Goal: Ask a question: Seek information or help from site administrators or community

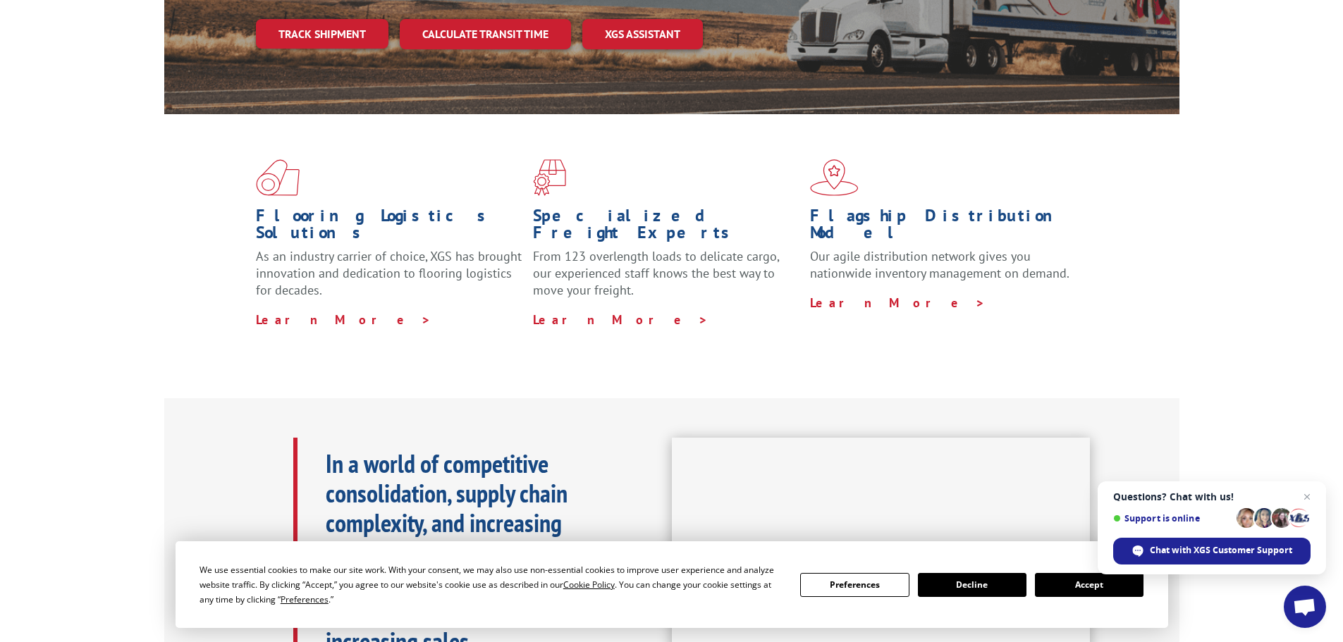
scroll to position [353, 0]
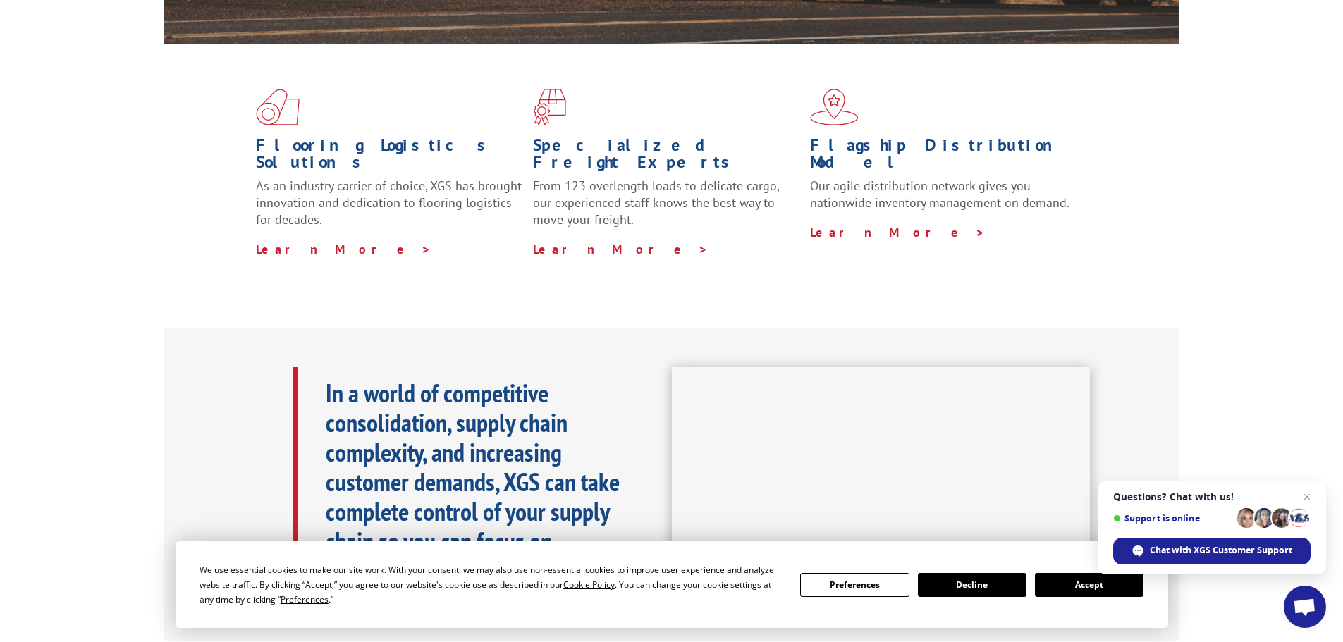
click at [1054, 582] on button "Accept" at bounding box center [1089, 585] width 109 height 24
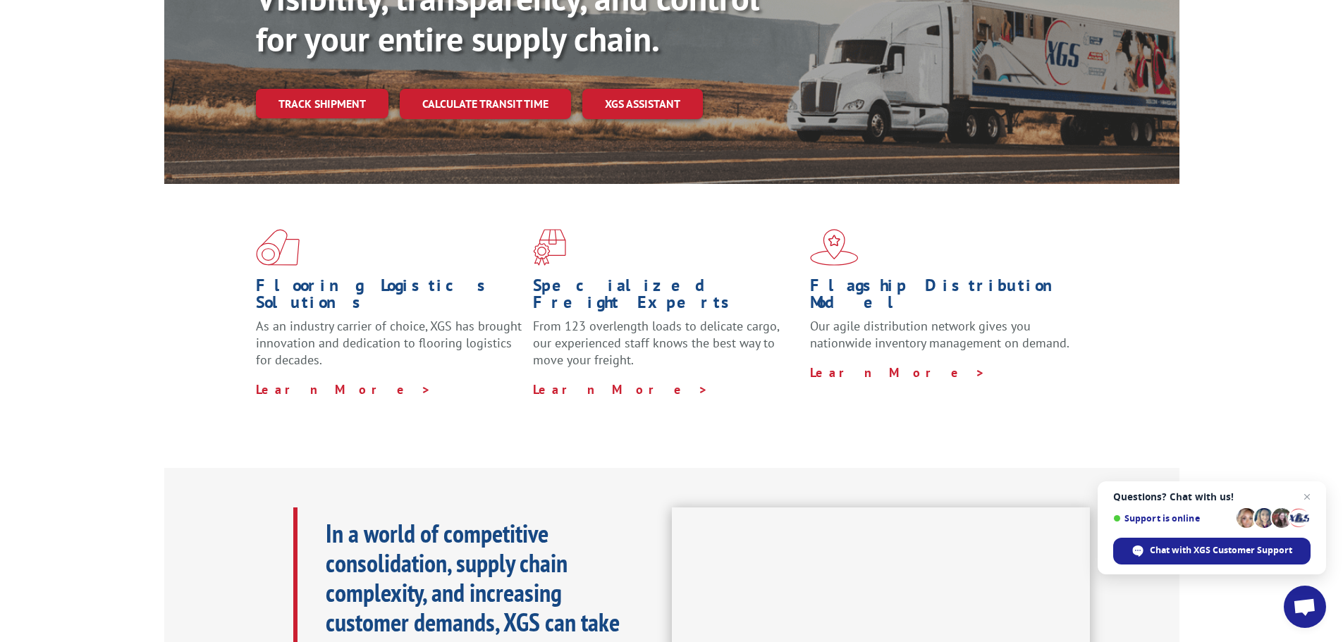
scroll to position [212, 0]
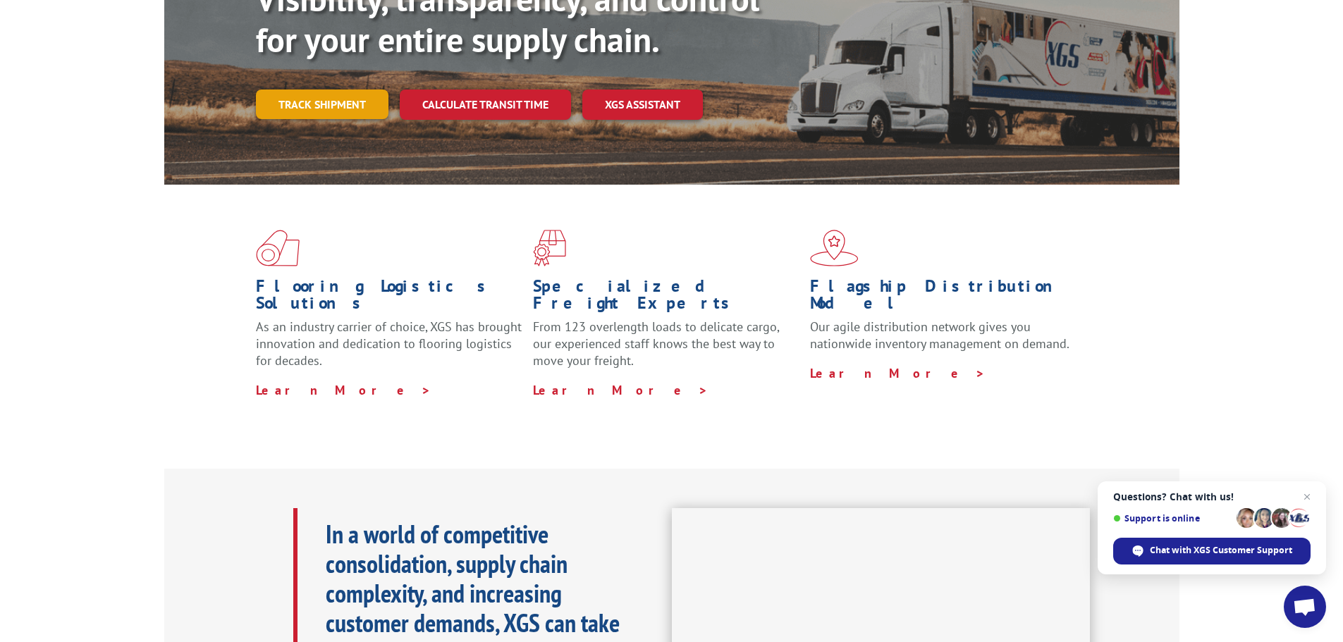
click at [331, 90] on link "Track shipment" at bounding box center [322, 105] width 133 height 30
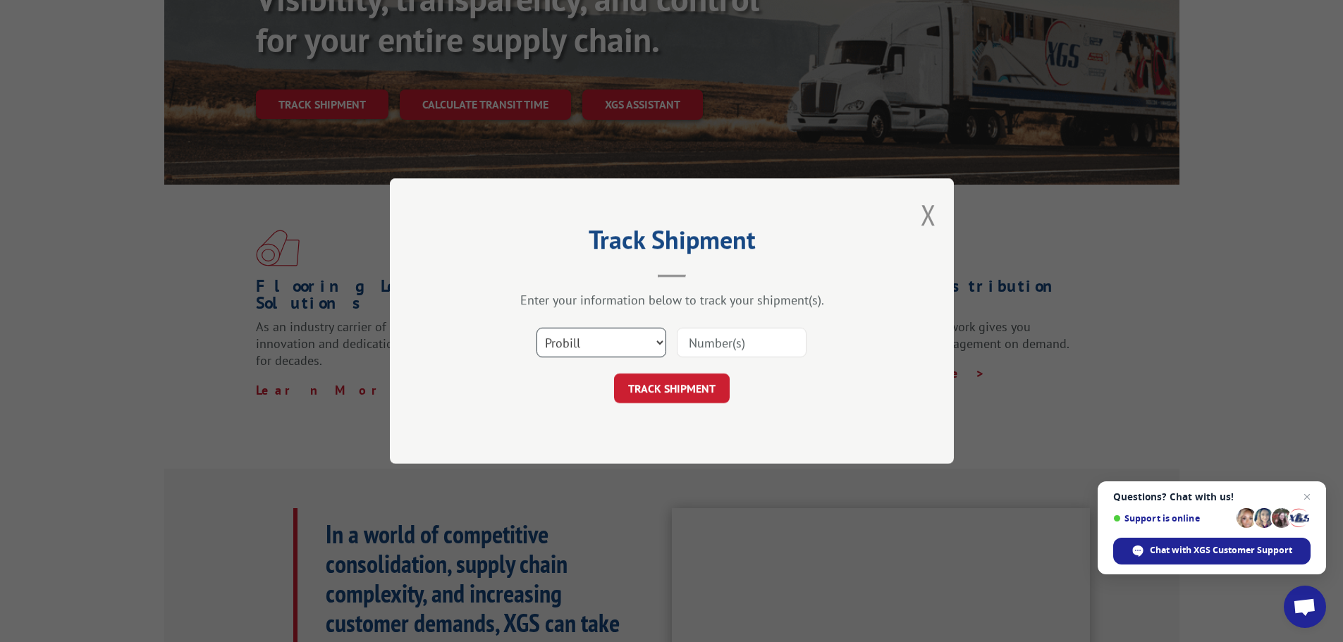
click at [658, 343] on select "Select category... Probill BOL PO" at bounding box center [602, 343] width 130 height 30
click at [537, 328] on select "Select category... Probill BOL PO" at bounding box center [602, 343] width 130 height 30
paste input "17597860"
type input "17597860"
click at [688, 386] on button "TRACK SHIPMENT" at bounding box center [672, 389] width 116 height 30
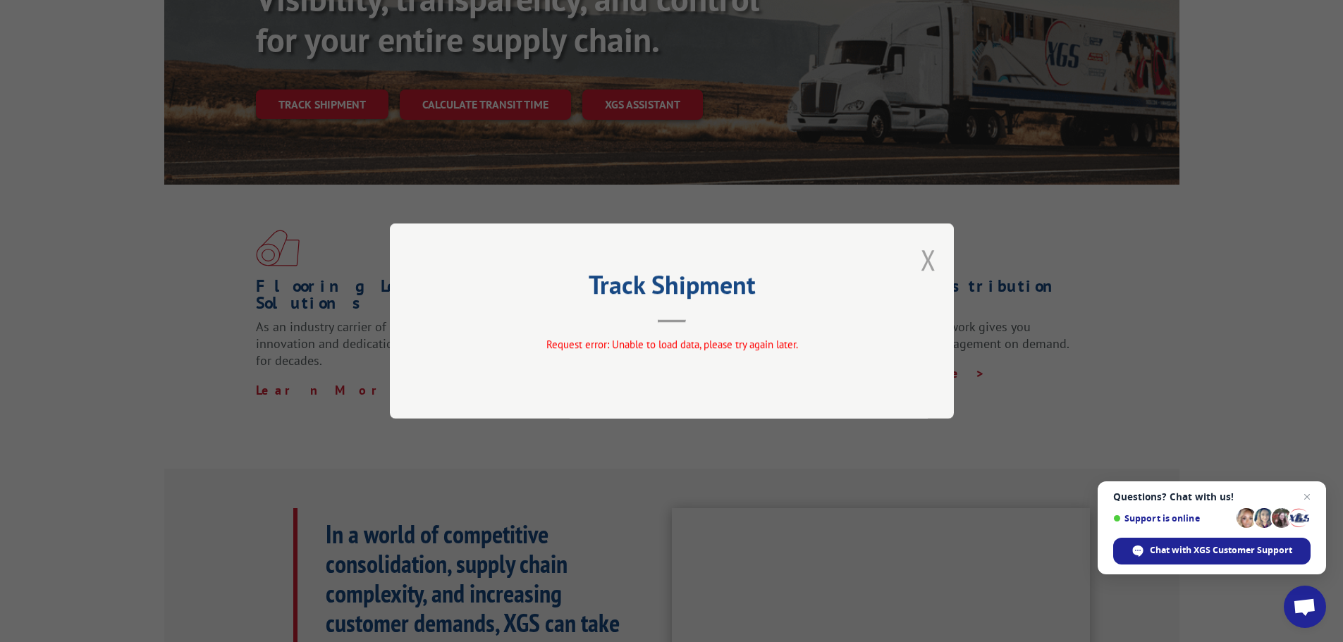
click at [924, 264] on button "Close modal" at bounding box center [929, 259] width 16 height 37
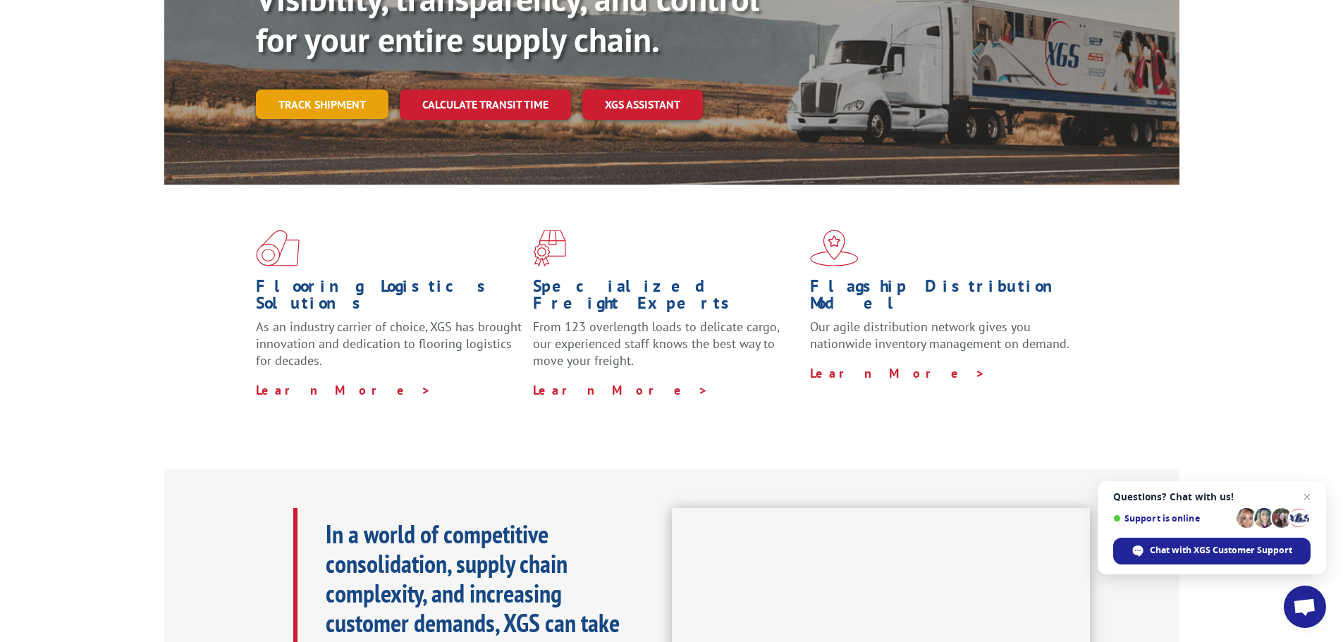
click at [327, 90] on link "Track shipment" at bounding box center [322, 105] width 133 height 30
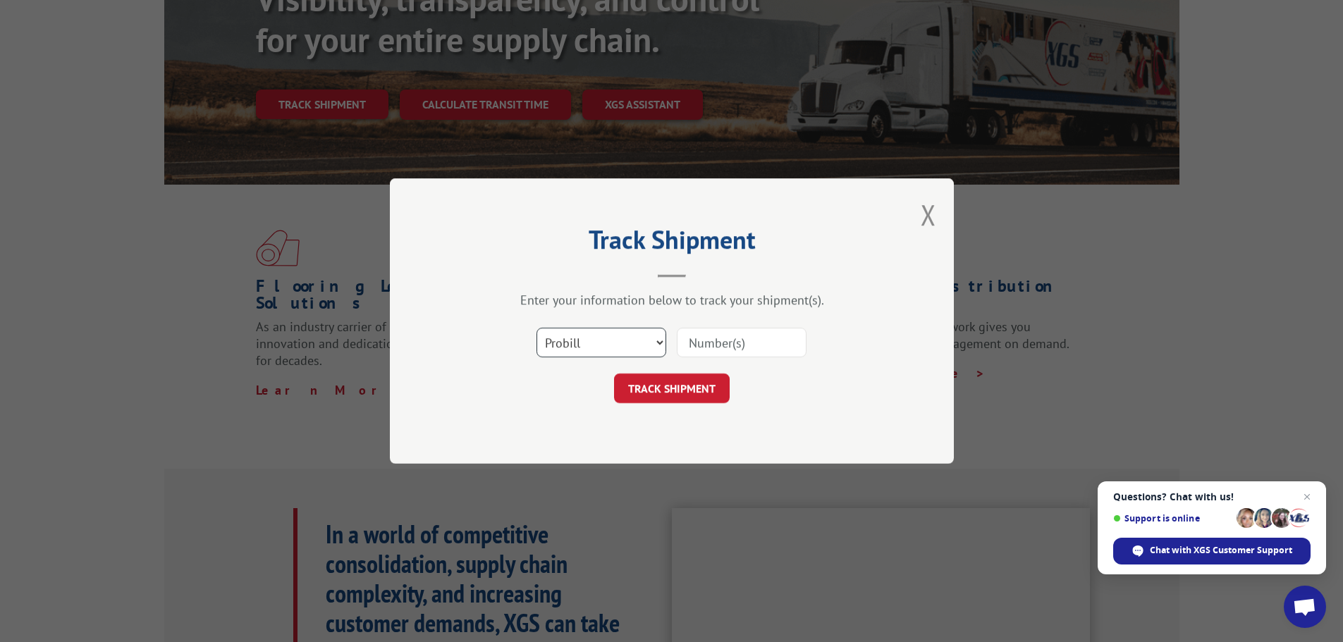
click at [657, 344] on select "Select category... Probill BOL PO" at bounding box center [602, 343] width 130 height 30
select select "bol"
click at [537, 328] on select "Select category... Probill BOL PO" at bounding box center [602, 343] width 130 height 30
paste input "17597860"
type input "17597860"
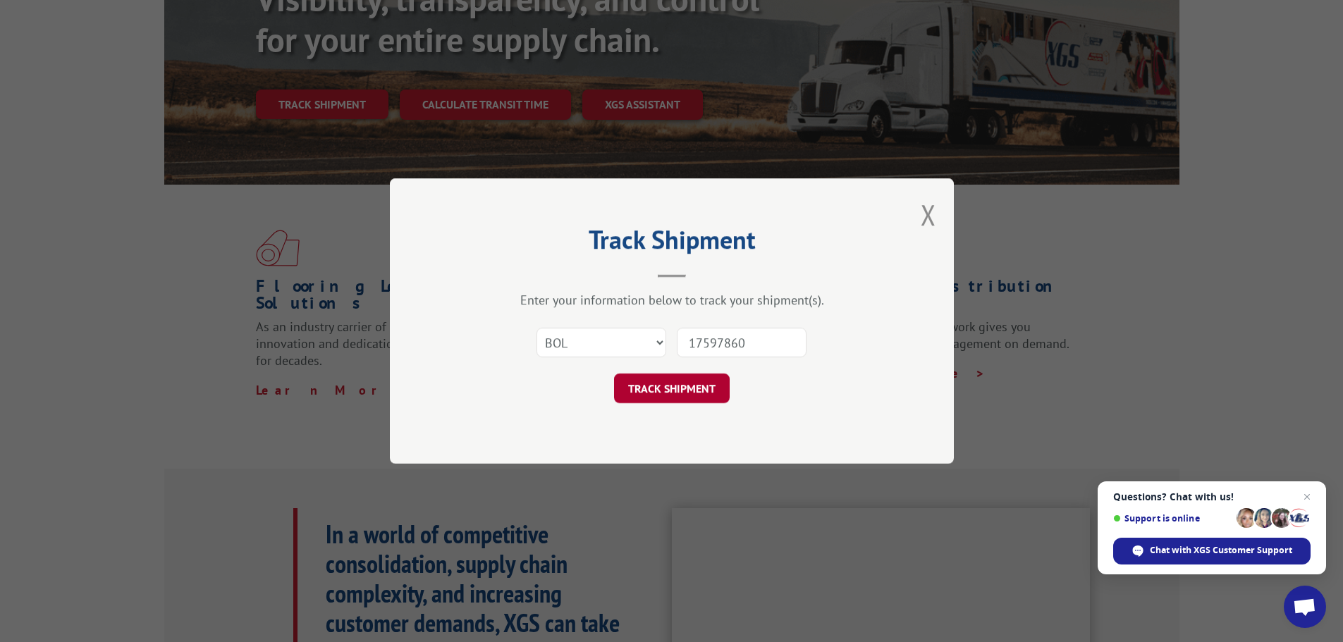
click at [673, 389] on button "TRACK SHIPMENT" at bounding box center [672, 389] width 116 height 30
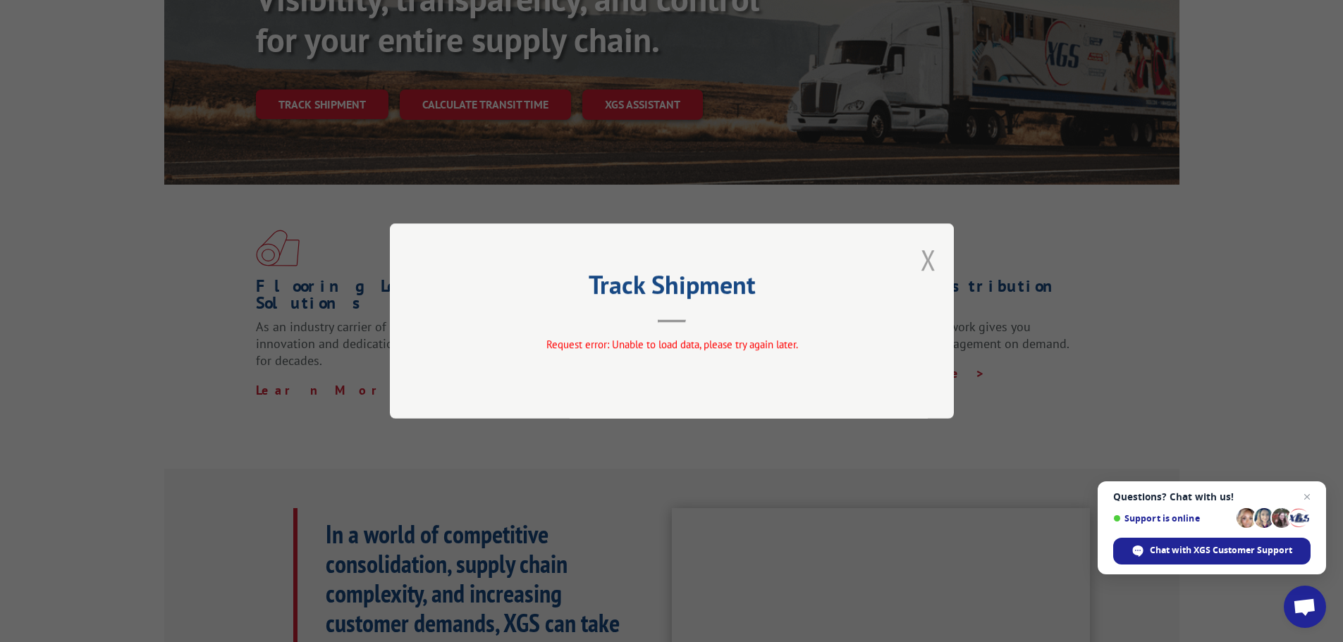
click at [929, 248] on button "Close modal" at bounding box center [929, 259] width 16 height 37
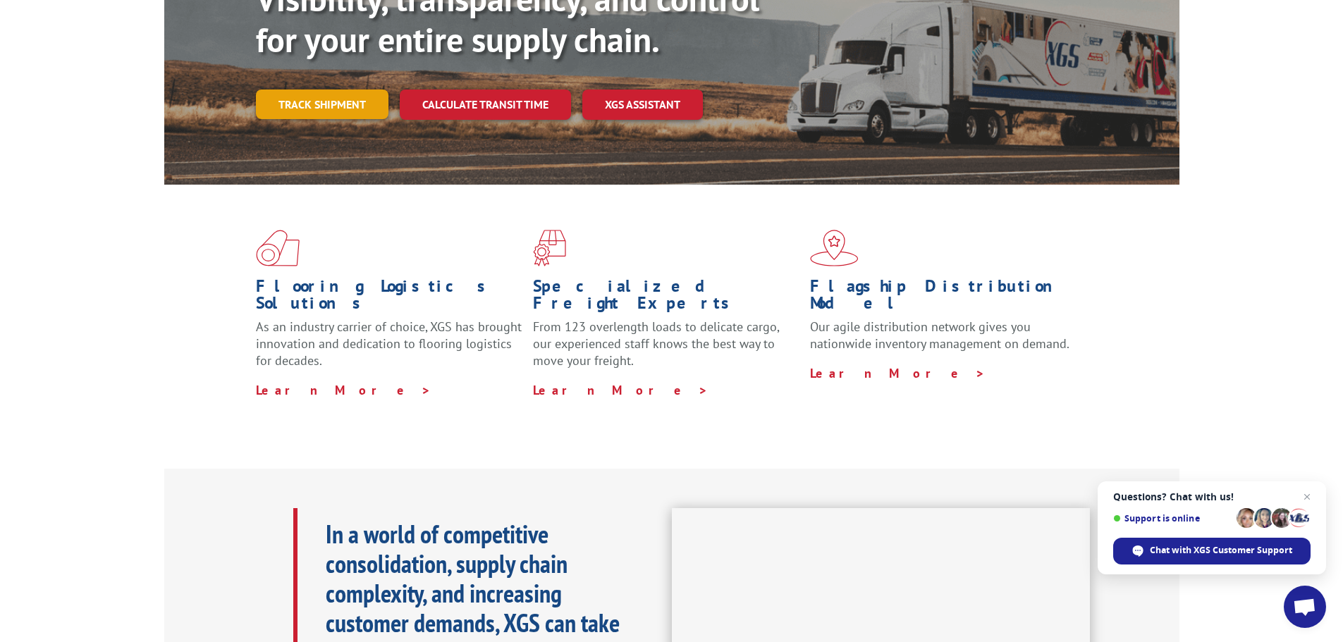
click at [347, 90] on link "Track shipment" at bounding box center [322, 105] width 133 height 30
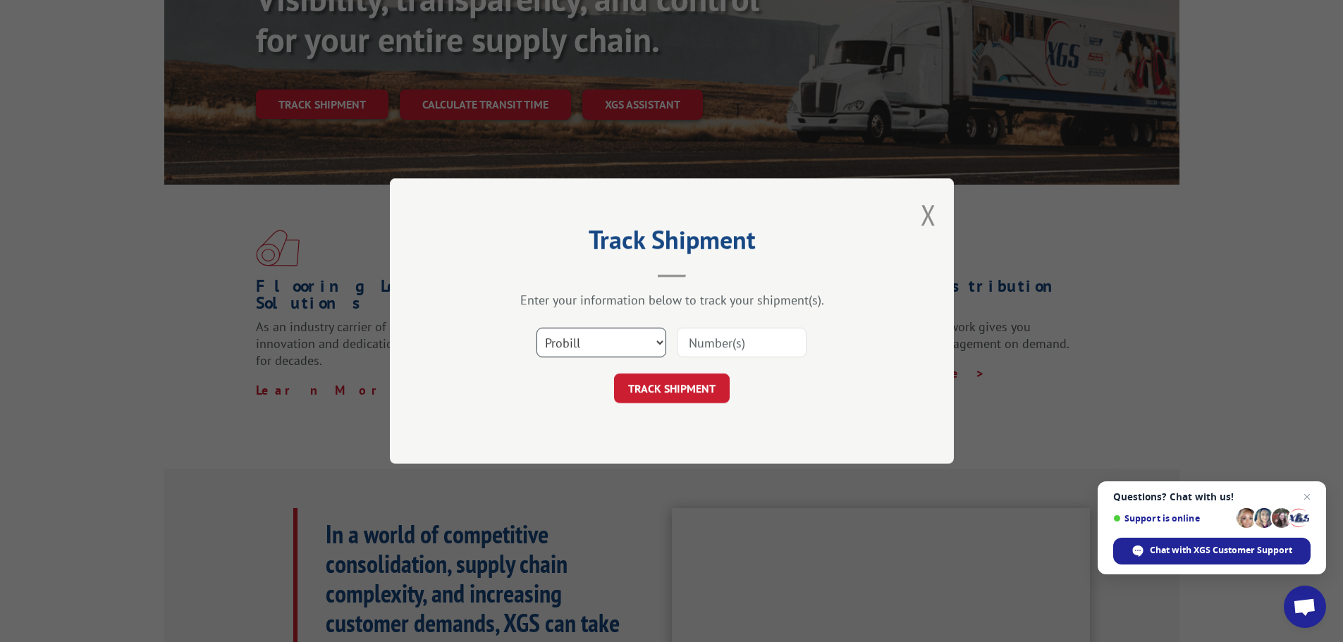
click at [660, 341] on select "Select category... Probill BOL PO" at bounding box center [602, 343] width 130 height 30
select select "bol"
click at [537, 328] on select "Select category... Probill BOL PO" at bounding box center [602, 343] width 130 height 30
paste input "6018754"
type input "6018754"
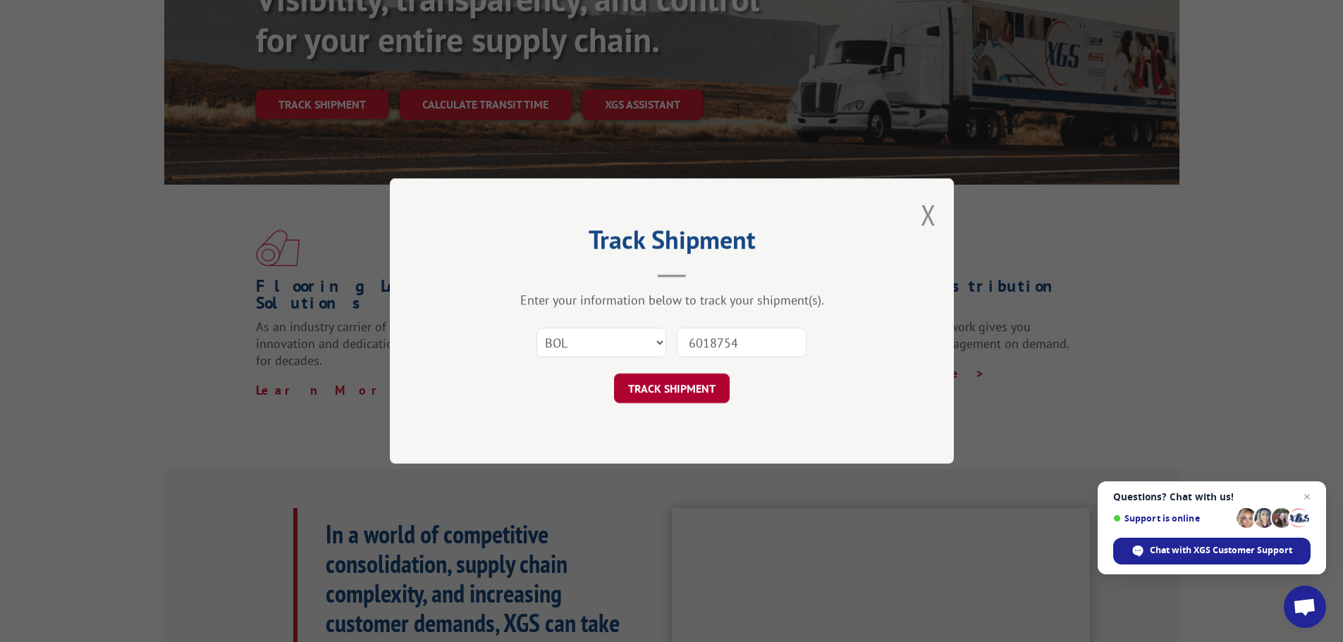
click at [676, 393] on button "TRACK SHIPMENT" at bounding box center [672, 389] width 116 height 30
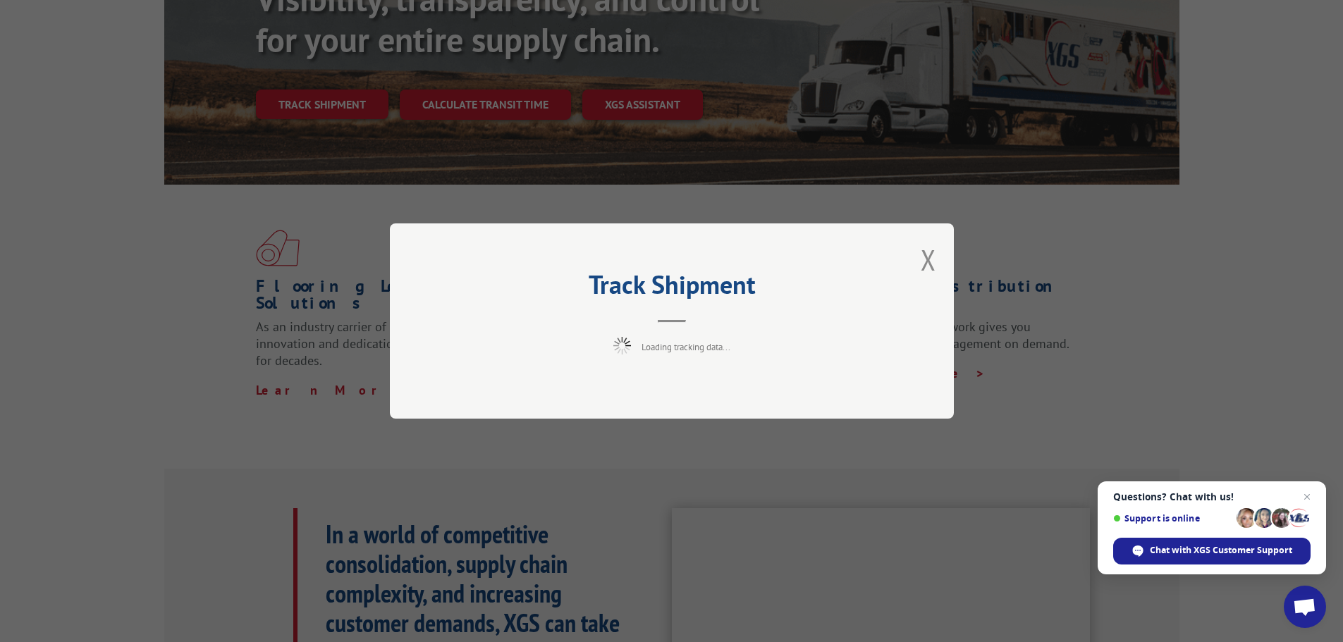
click at [932, 266] on button "Close modal" at bounding box center [929, 259] width 16 height 37
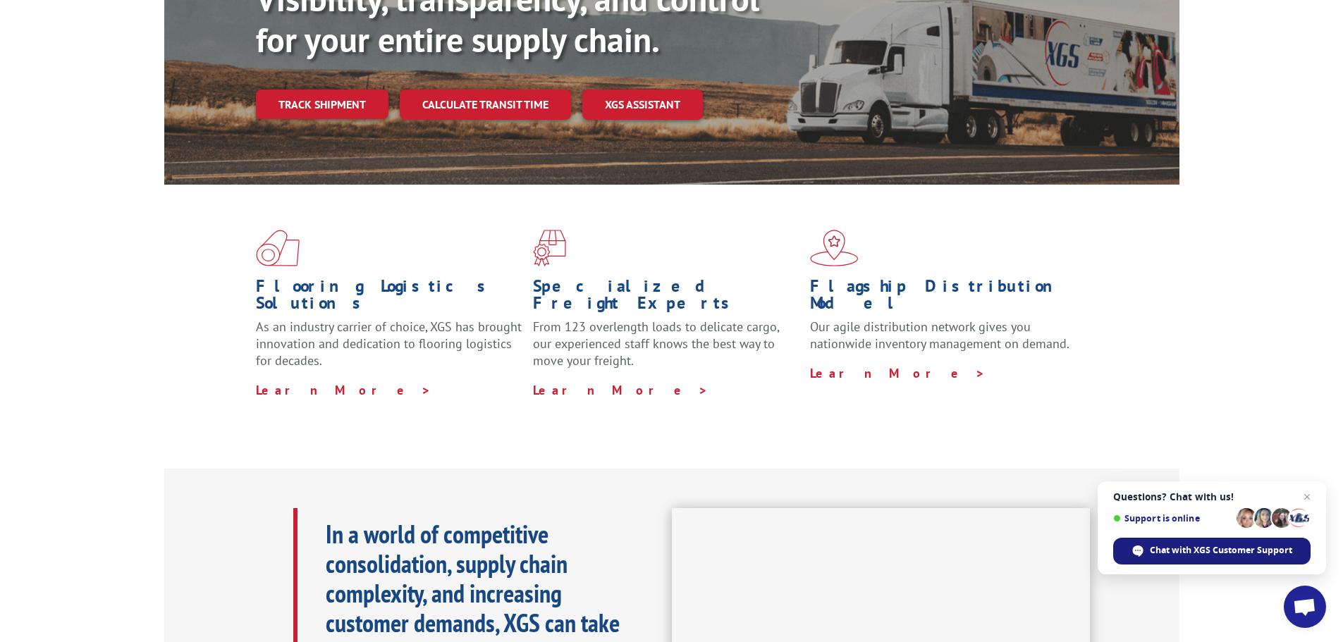
click at [1245, 548] on span "Chat with XGS Customer Support" at bounding box center [1221, 550] width 142 height 13
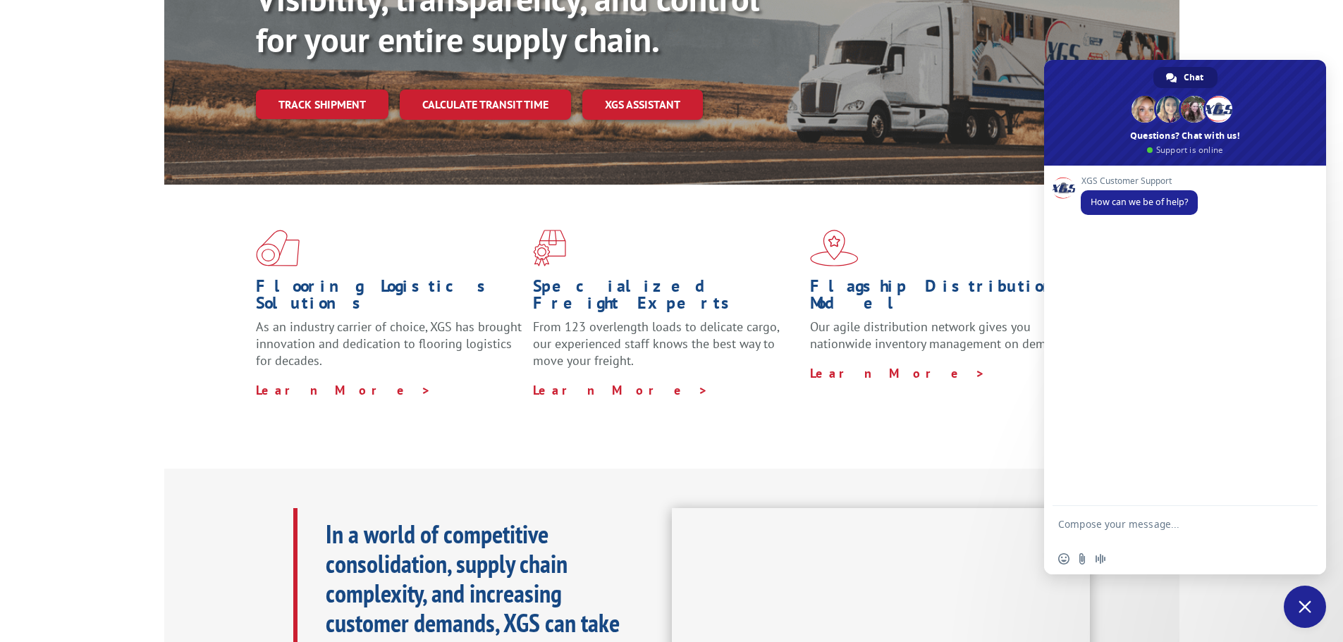
click at [1117, 240] on div "XGS Customer Support How can we be of help?" at bounding box center [1185, 336] width 282 height 341
click at [1089, 516] on form at bounding box center [1169, 526] width 223 height 40
click at [1106, 563] on span "Audio message" at bounding box center [1100, 559] width 11 height 11
click at [1163, 562] on span at bounding box center [1164, 559] width 11 height 11
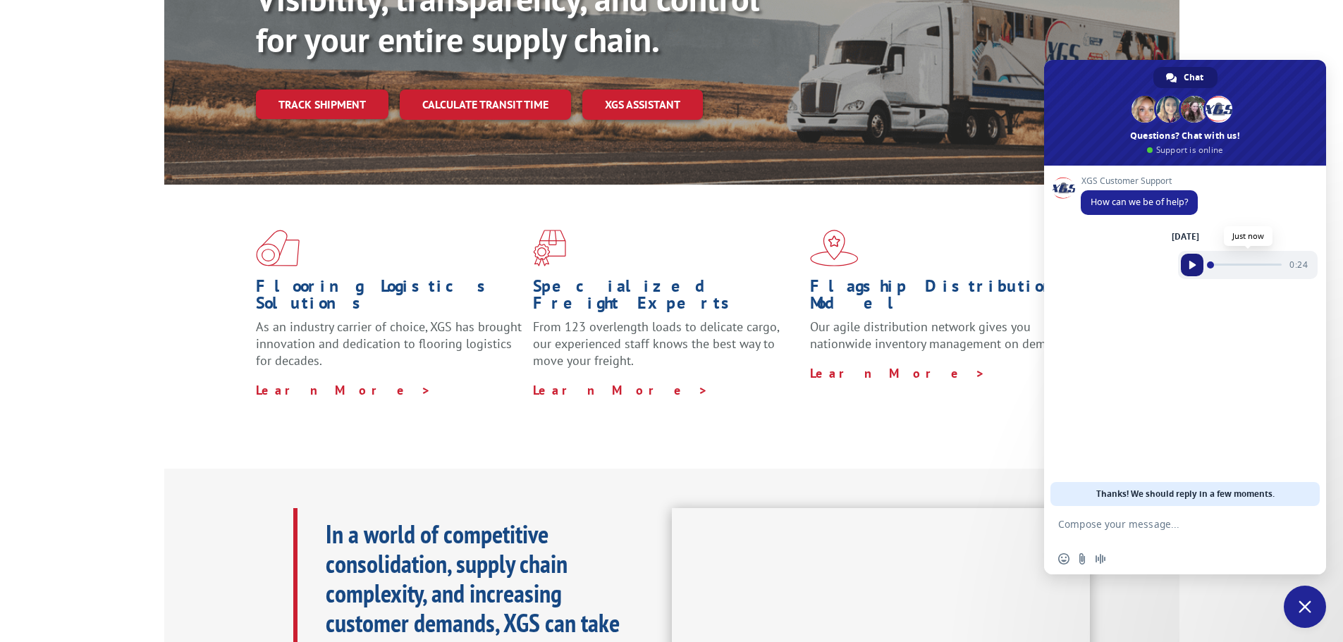
click at [1193, 265] on span "Play audio" at bounding box center [1192, 265] width 8 height 8
click at [1295, 288] on span "Read" at bounding box center [1299, 288] width 18 height 10
click at [1296, 288] on span "Read" at bounding box center [1299, 288] width 18 height 10
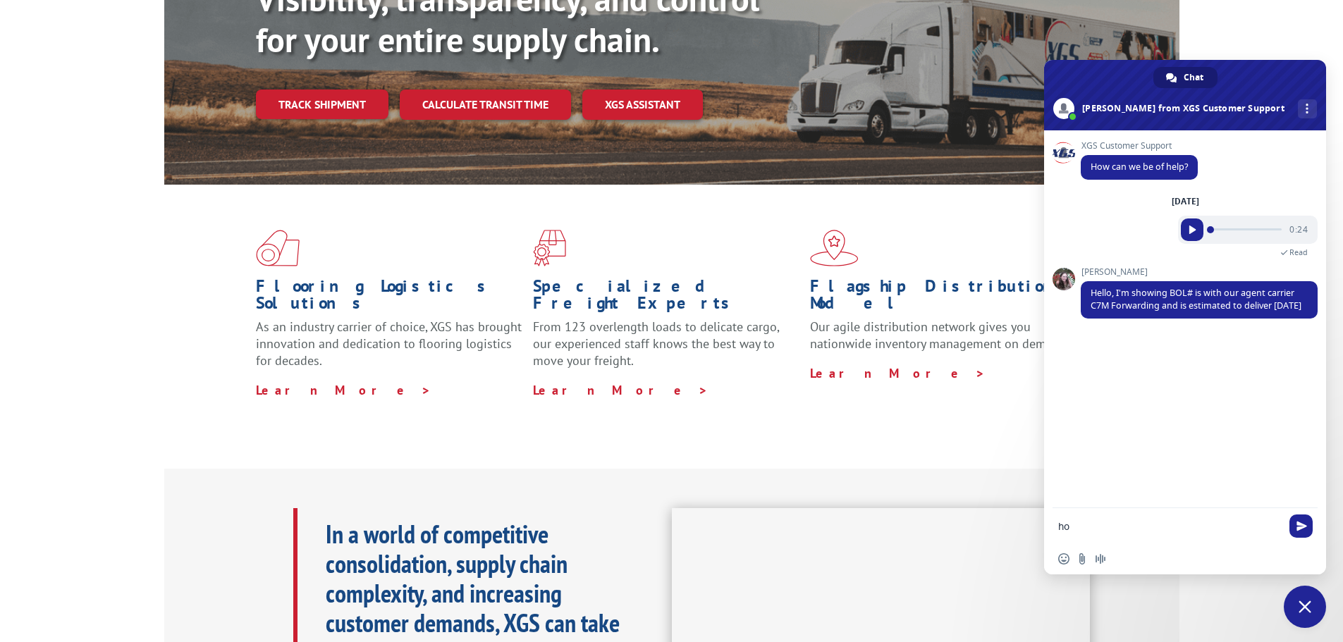
type textarea "h"
type textarea "Do they have a phone # to contact or is it available to track online too."
click at [1298, 523] on span "Send" at bounding box center [1302, 524] width 11 height 11
